Goal: Information Seeking & Learning: Understand process/instructions

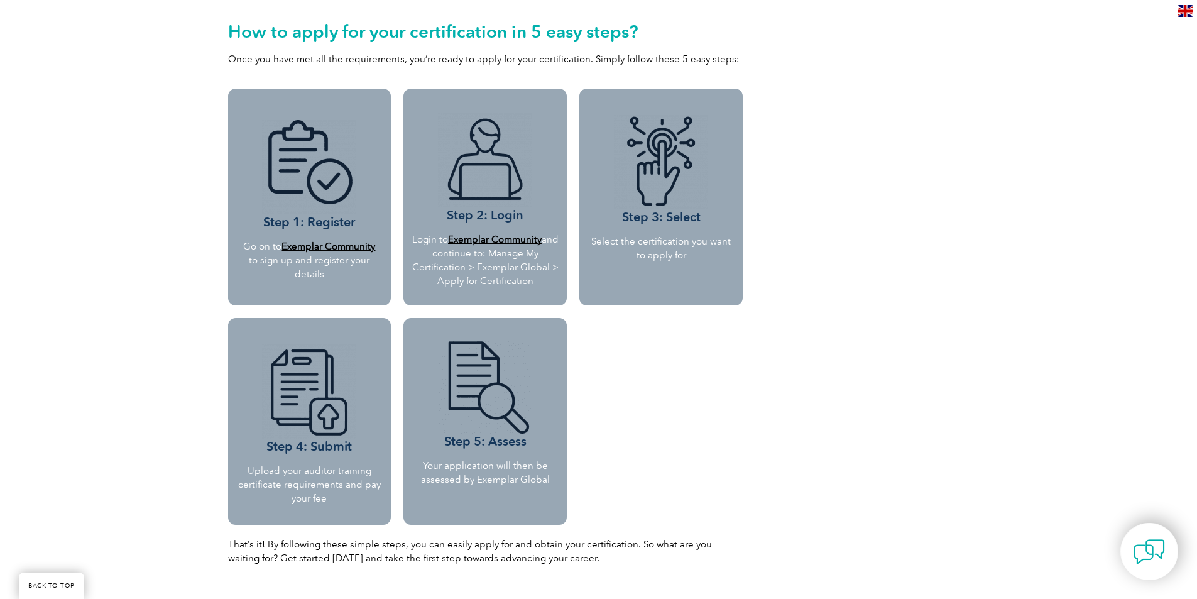
scroll to position [754, 0]
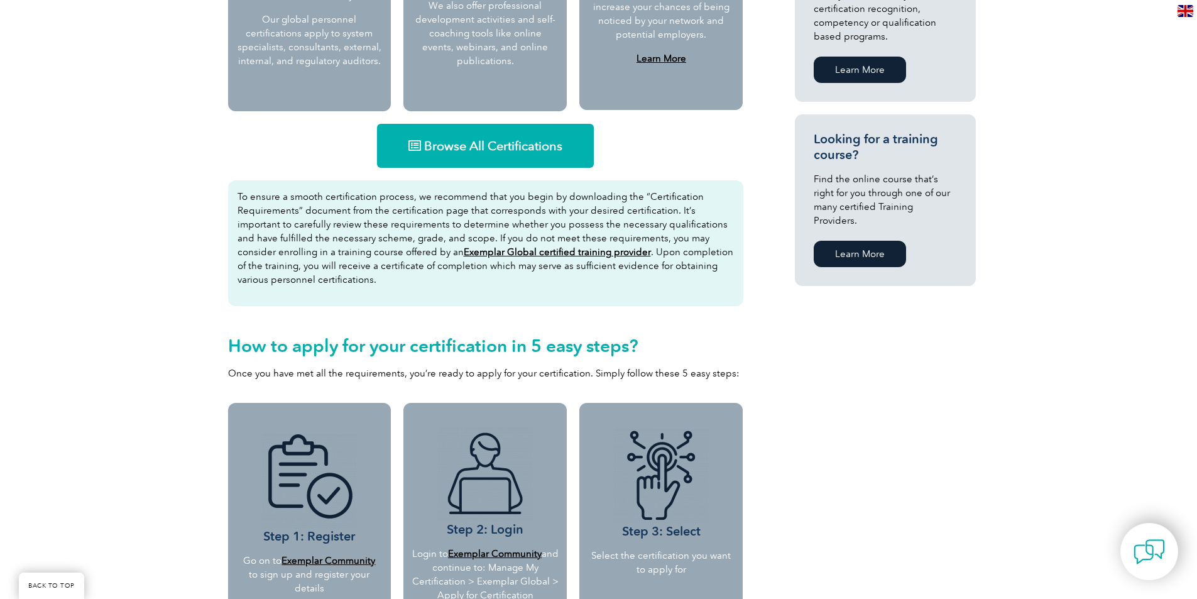
click at [467, 256] on u "Exemplar Global certified training provider" at bounding box center [557, 251] width 187 height 11
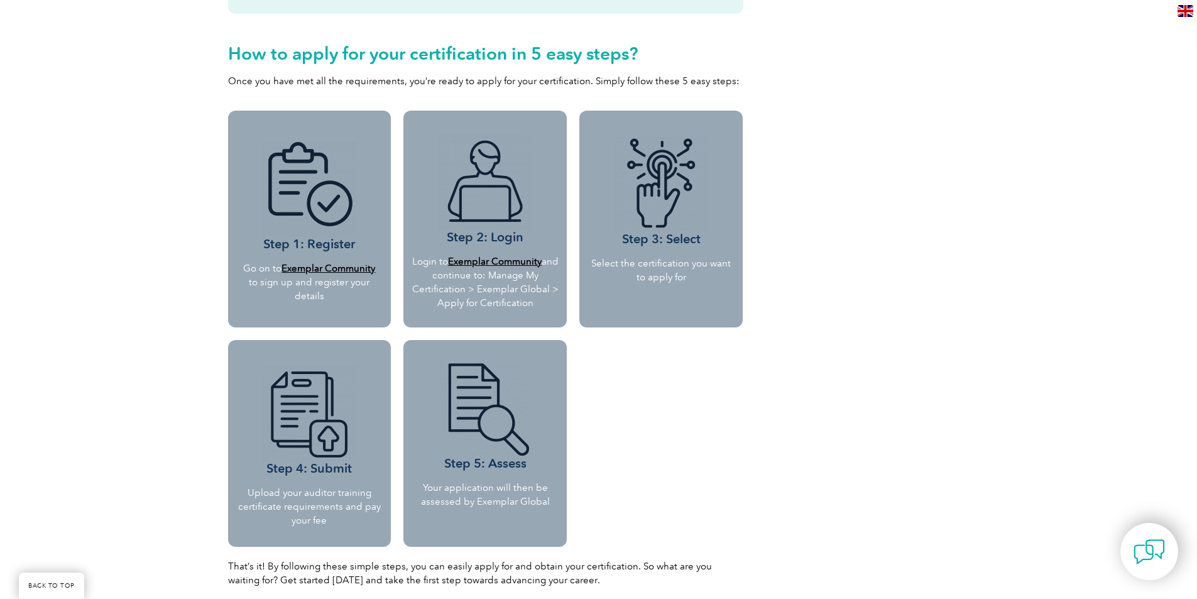
scroll to position [1068, 0]
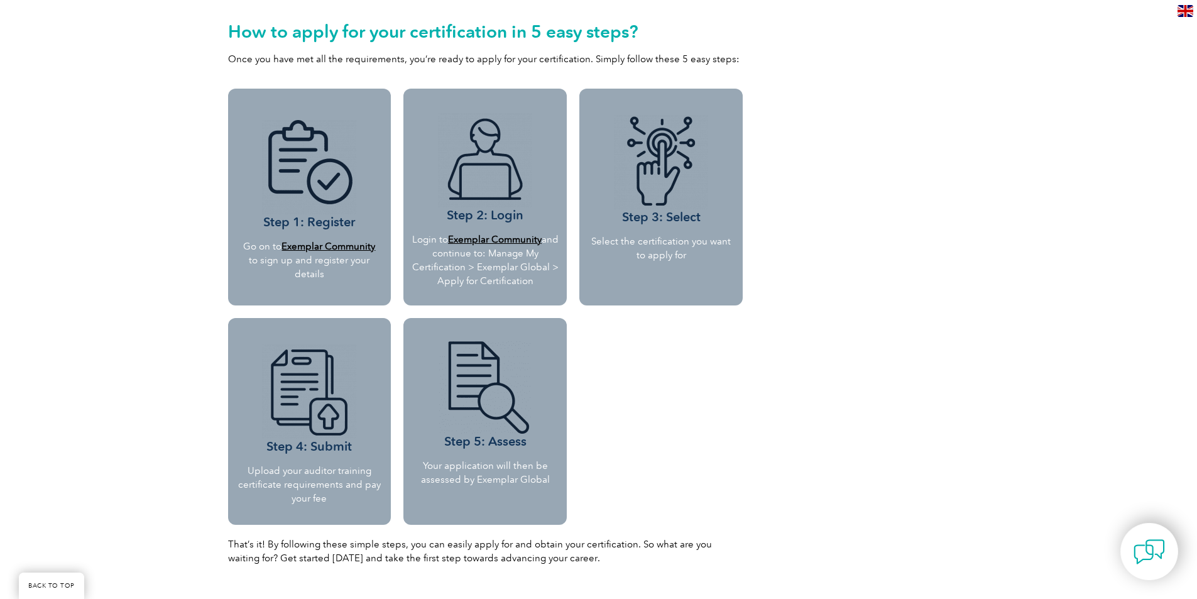
click at [320, 499] on p "Upload your auditor training certificate requirements and pay your fee" at bounding box center [310, 484] width 145 height 41
click at [341, 488] on p "Upload your auditor training certificate requirements and pay your fee" at bounding box center [310, 484] width 145 height 41
click at [510, 496] on div "Step 5: Assess Your application will then be assessed by Exemplar Global" at bounding box center [484, 421] width 163 height 207
